Goal: Information Seeking & Learning: Learn about a topic

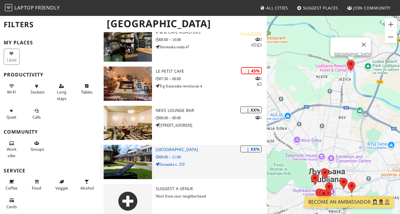
scroll to position [304, 0]
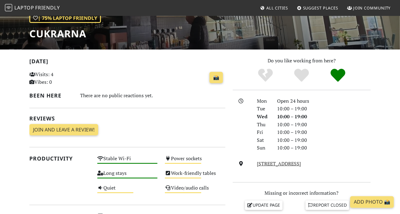
scroll to position [92, 0]
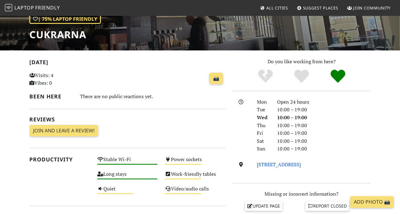
click at [285, 167] on link "Poljanski nasip 40, 1000, Ljubljana" at bounding box center [279, 164] width 44 height 7
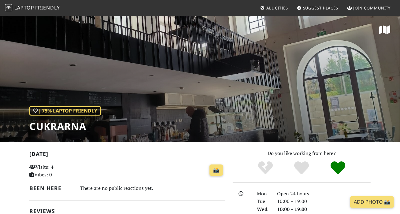
scroll to position [0, 0]
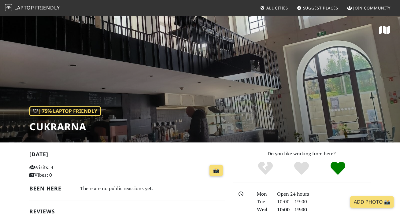
drag, startPoint x: 154, startPoint y: 84, endPoint x: 156, endPoint y: 87, distance: 3.9
click at [154, 84] on div "| 75% Laptop Friendly Cukrarna" at bounding box center [200, 78] width 400 height 127
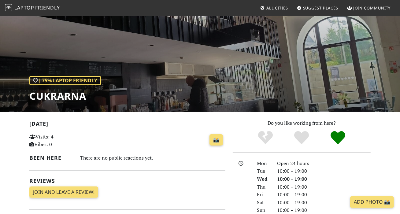
scroll to position [31, 0]
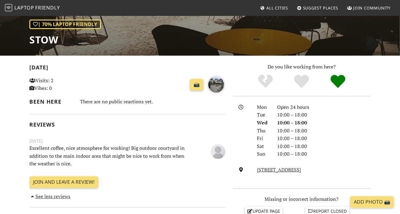
scroll to position [92, 0]
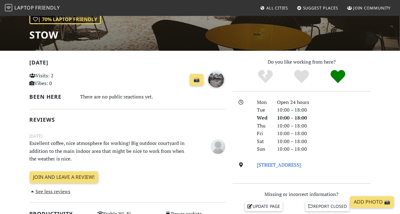
click at [296, 167] on link "[STREET_ADDRESS]" at bounding box center [279, 165] width 44 height 7
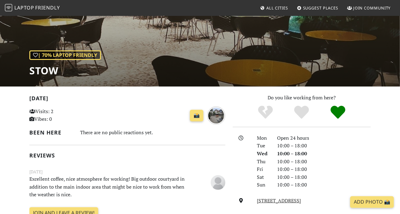
scroll to position [0, 0]
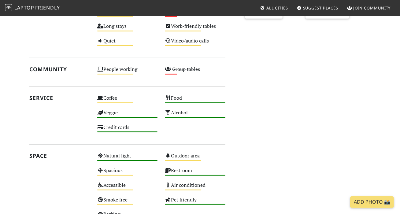
scroll to position [337, 0]
